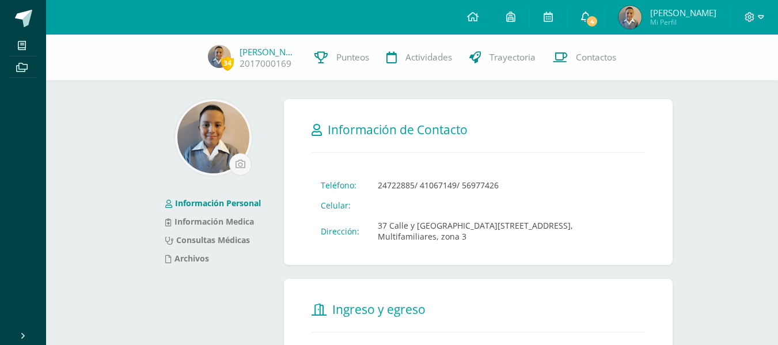
click at [598, 23] on span "4" at bounding box center [591, 21] width 13 height 13
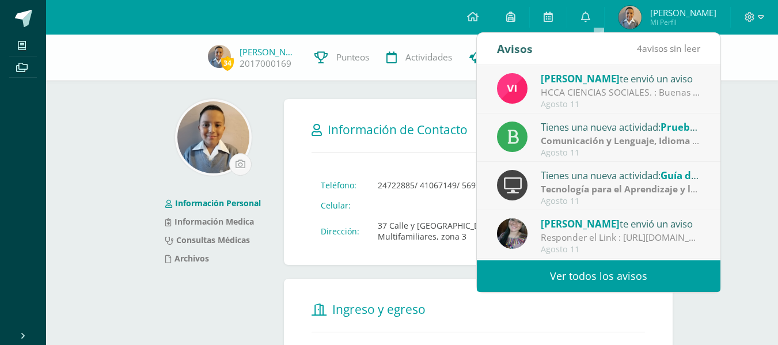
click at [535, 270] on link "Ver todos los avisos" at bounding box center [598, 276] width 243 height 32
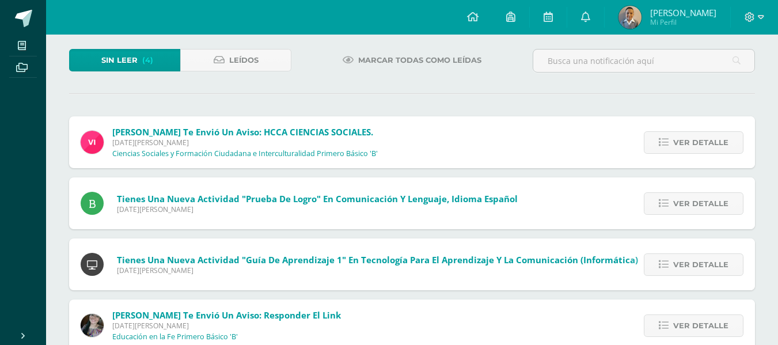
scroll to position [90, 0]
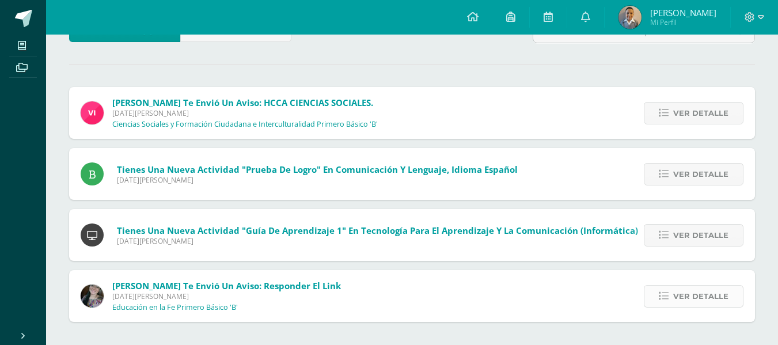
click at [671, 299] on link "Ver detalle" at bounding box center [693, 296] width 100 height 22
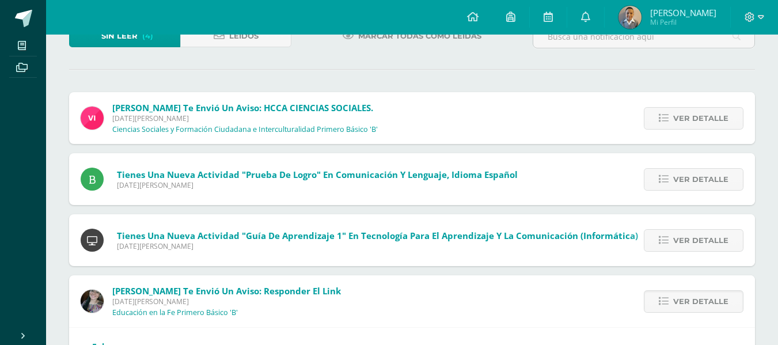
scroll to position [143, 0]
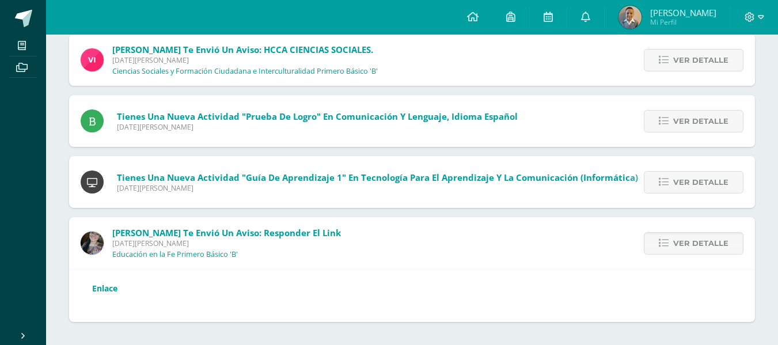
click at [98, 284] on link "Enlace" at bounding box center [104, 288] width 25 height 11
click at [724, 193] on div "Ver detalle" at bounding box center [690, 182] width 128 height 52
click at [713, 191] on span "Ver detalle" at bounding box center [700, 182] width 55 height 21
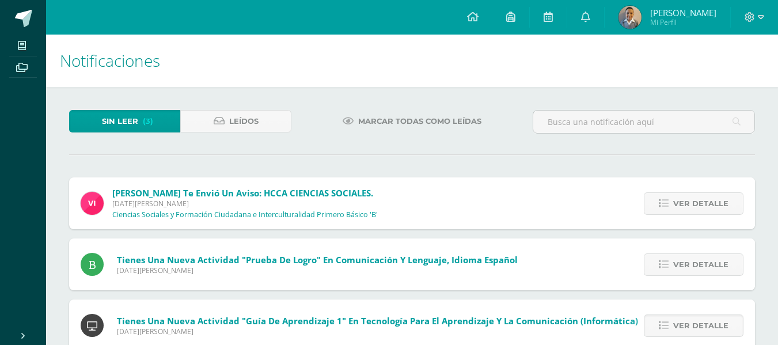
scroll to position [58, 0]
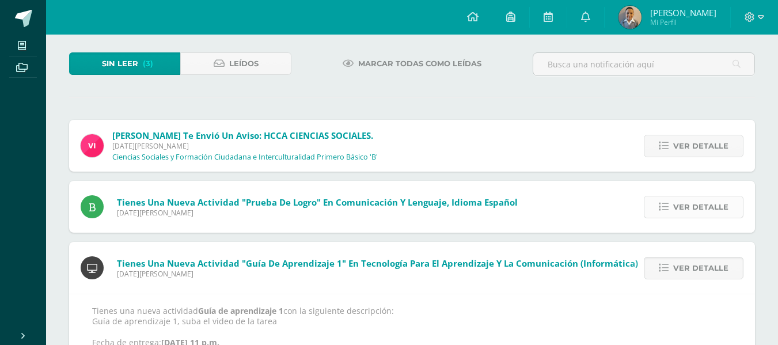
click at [665, 203] on icon at bounding box center [663, 207] width 10 height 10
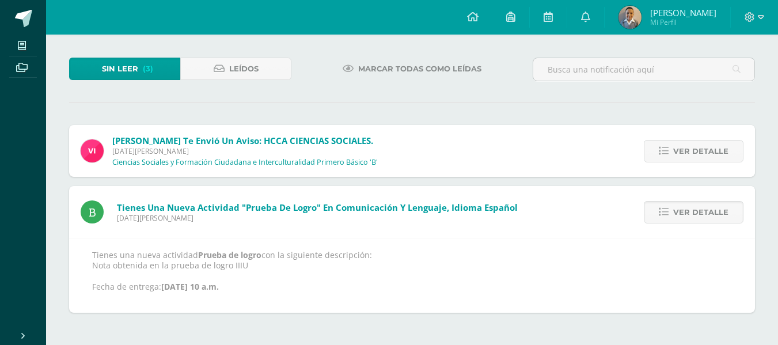
scroll to position [43, 0]
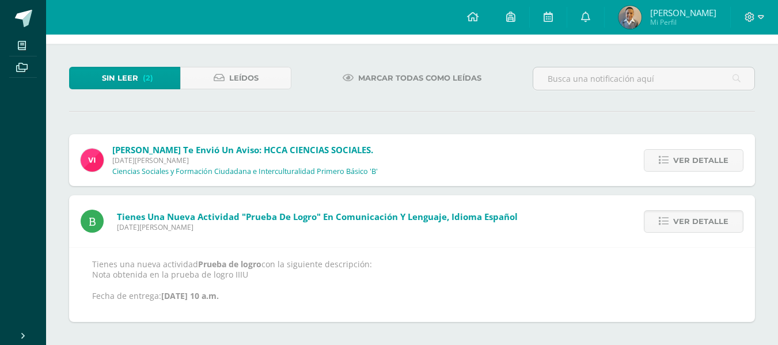
click at [673, 174] on div "Ver detalle" at bounding box center [690, 160] width 128 height 52
click at [677, 159] on span "Ver detalle" at bounding box center [700, 160] width 55 height 21
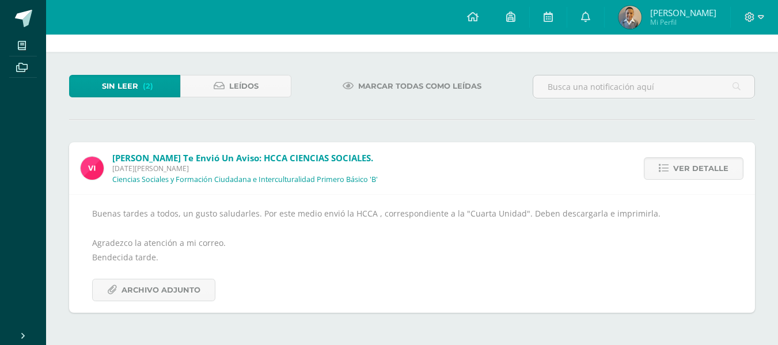
scroll to position [26, 0]
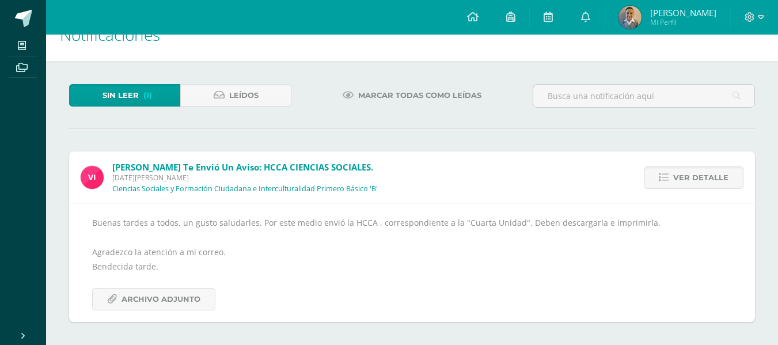
click at [146, 287] on div "Buenas tardes a todos, un gusto saludarles. Por este medio envió la HCCA , corr…" at bounding box center [411, 262] width 639 height 95
click at [163, 292] on span "Archivo Adjunto" at bounding box center [160, 298] width 79 height 21
click at [275, 88] on link "Leídos" at bounding box center [235, 95] width 111 height 22
click at [269, 101] on link "Leídos" at bounding box center [235, 95] width 111 height 22
click at [267, 104] on link "Leídos" at bounding box center [235, 95] width 111 height 22
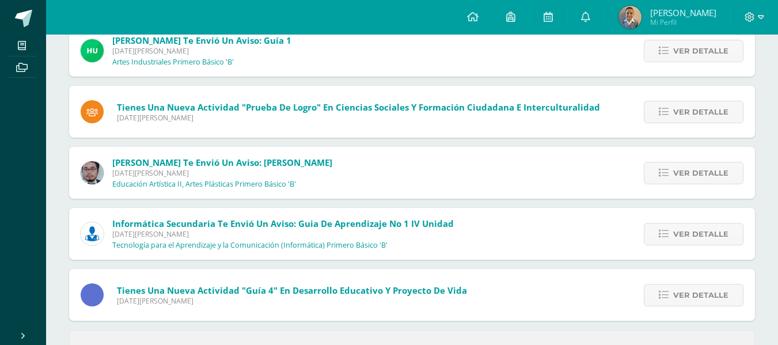
scroll to position [437, 0]
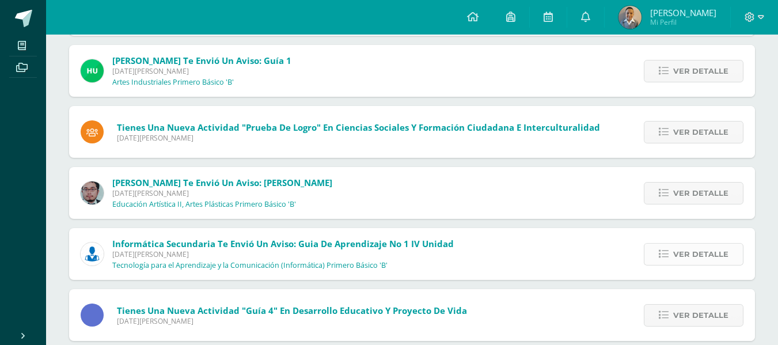
click at [688, 263] on span "Ver detalle" at bounding box center [700, 253] width 55 height 21
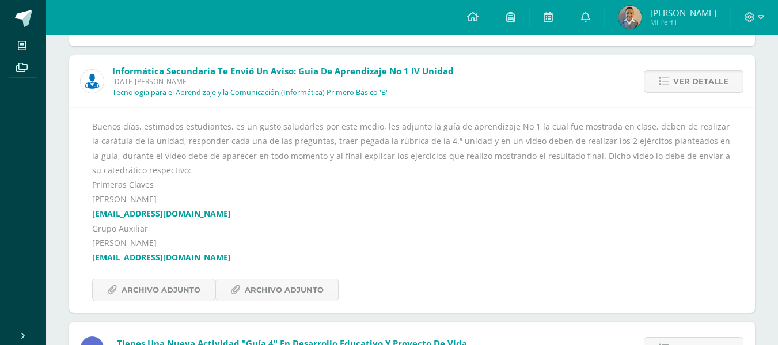
scroll to position [668, 0]
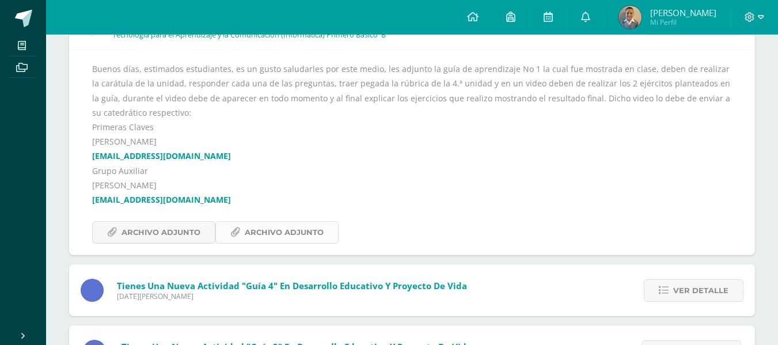
click at [304, 233] on span "Archivo Adjunto" at bounding box center [284, 232] width 79 height 21
click at [182, 229] on span "Archivo Adjunto" at bounding box center [160, 232] width 79 height 21
